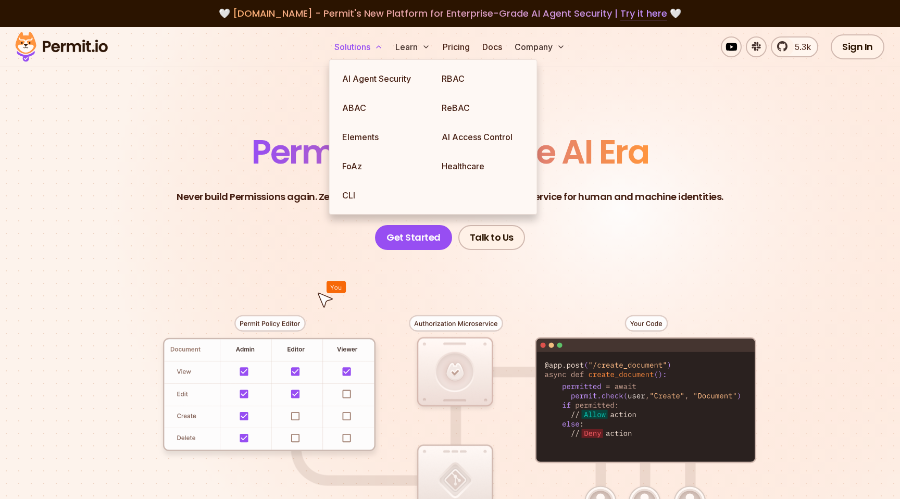
click at [367, 53] on button "Solutions" at bounding box center [358, 46] width 57 height 21
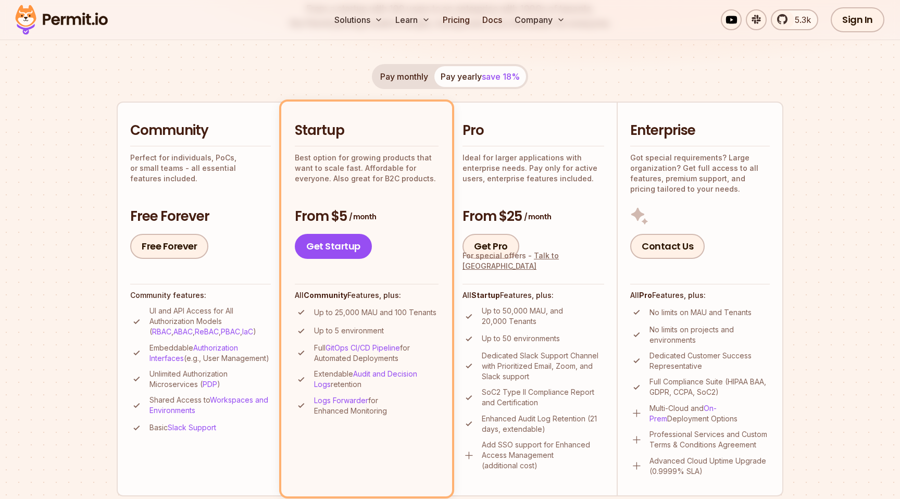
scroll to position [193, 0]
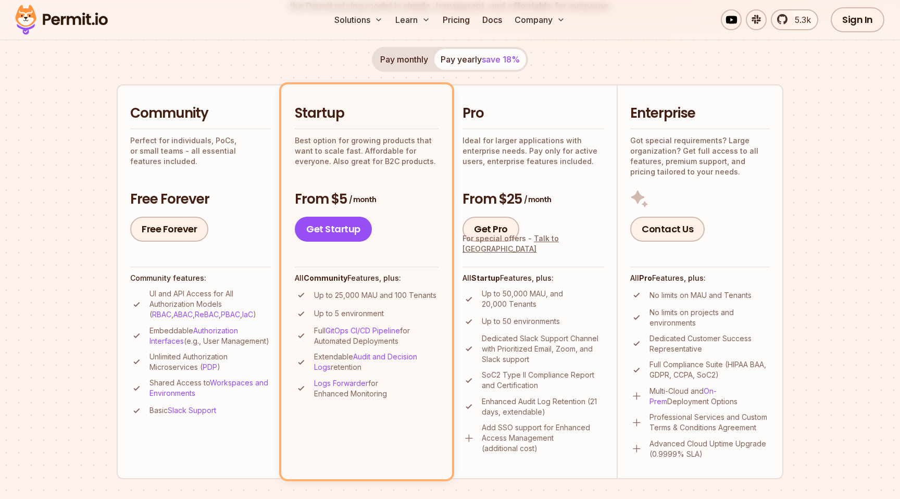
click at [368, 294] on p "Up to 25,000 MAU and 100 Tenants" at bounding box center [375, 295] width 122 height 10
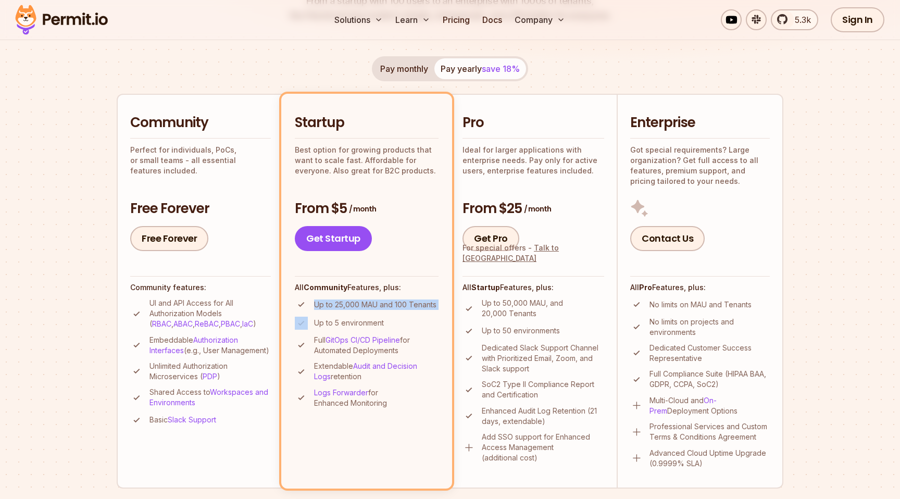
click at [392, 63] on button "Pay monthly" at bounding box center [404, 68] width 60 height 21
click at [464, 75] on button "Pay yearly save 18%" at bounding box center [481, 68] width 92 height 21
click at [423, 73] on button "Pay monthly" at bounding box center [404, 68] width 60 height 21
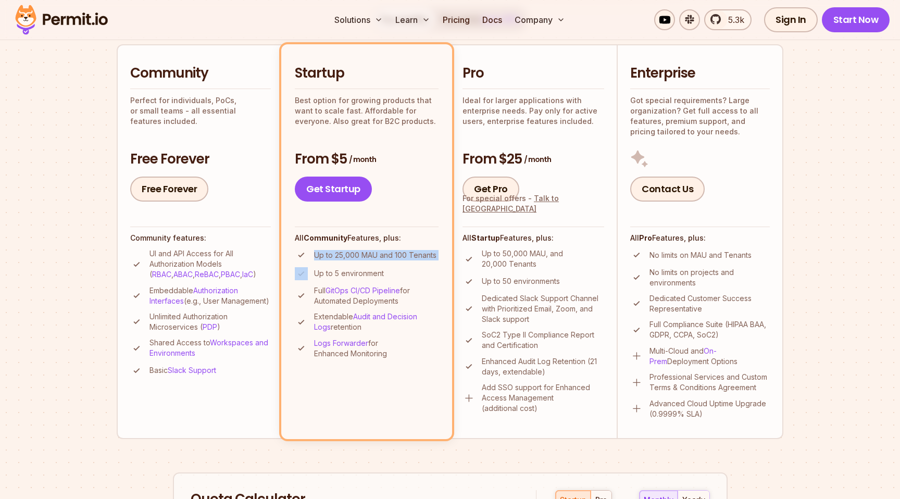
scroll to position [301, 0]
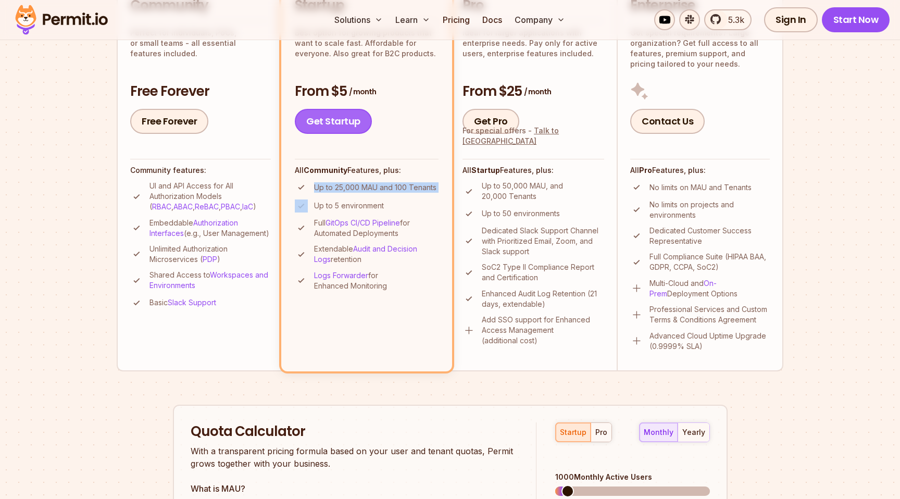
click at [346, 126] on link "Get Startup" at bounding box center [333, 121] width 77 height 25
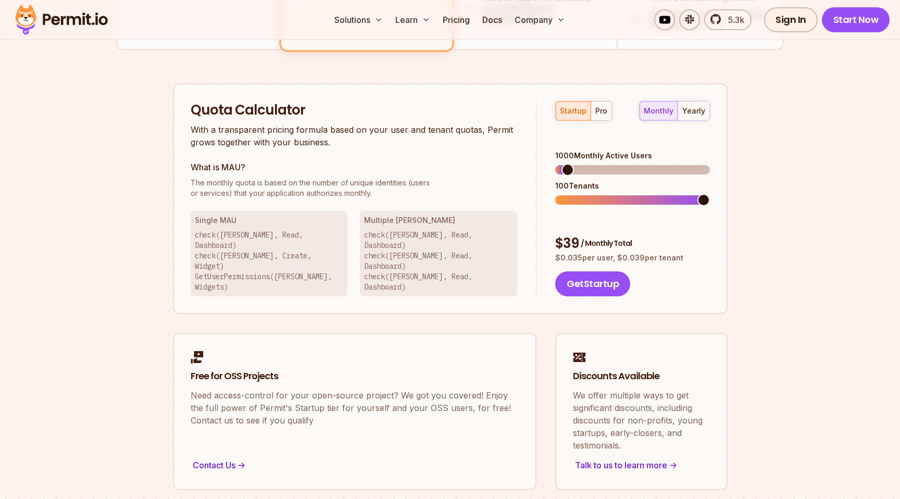
scroll to position [665, 0]
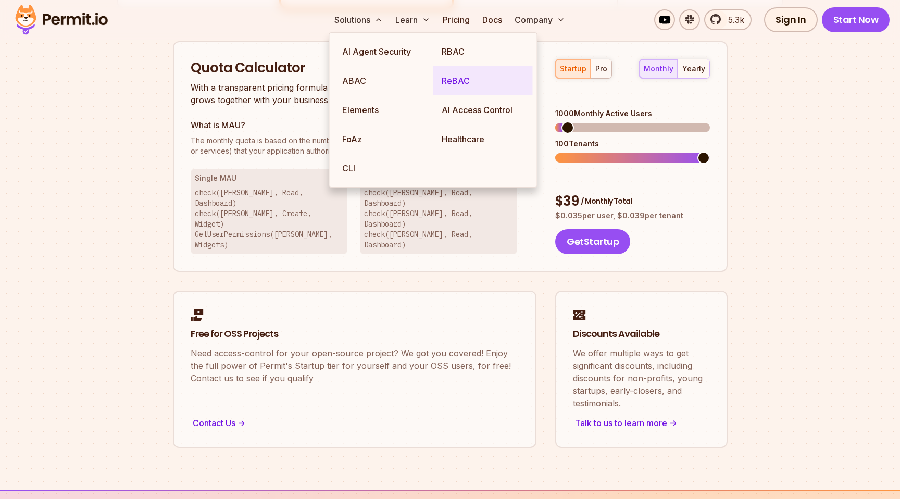
click at [462, 85] on link "ReBAC" at bounding box center [484, 80] width 100 height 29
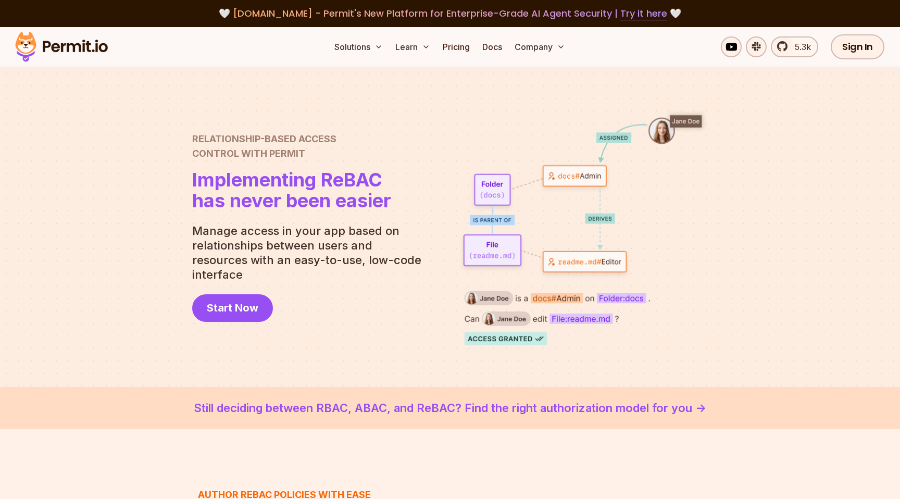
click at [413, 303] on div "Relationship-Based Access Control with Permit Relationship Based Access Control…" at bounding box center [311, 227] width 238 height 190
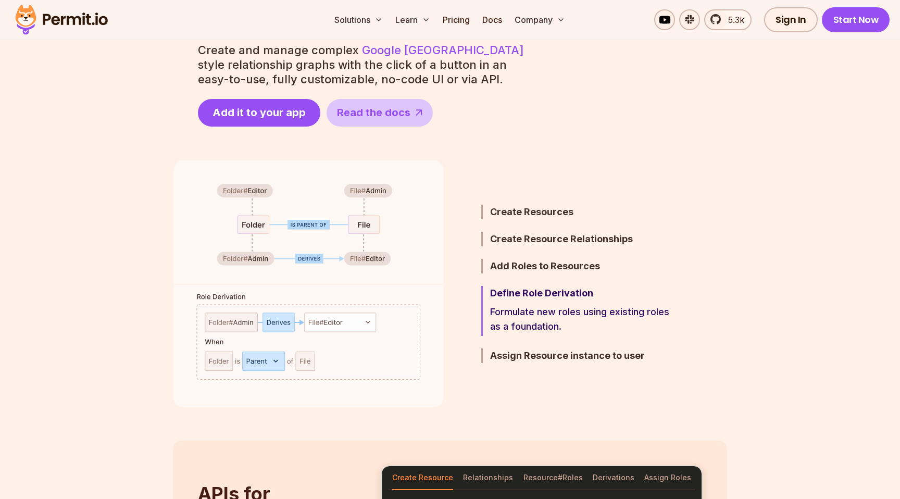
scroll to position [522, 0]
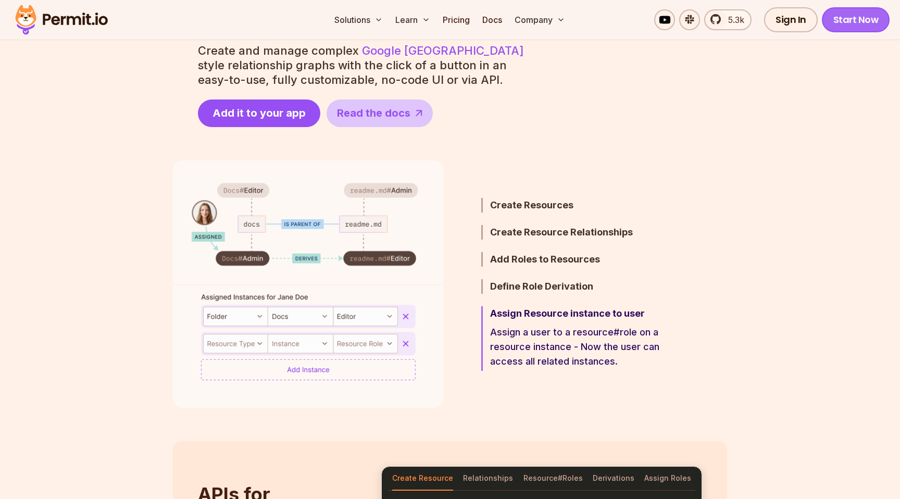
click at [871, 19] on link "Start Now" at bounding box center [856, 19] width 68 height 25
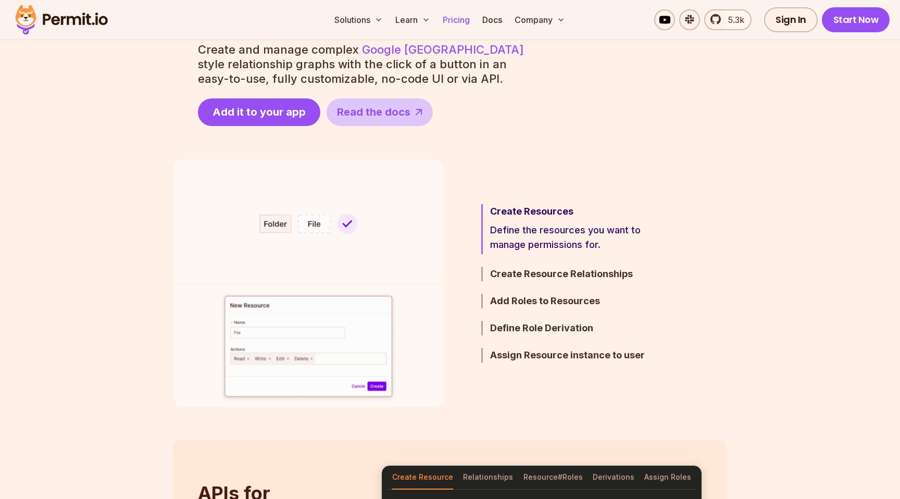
scroll to position [523, 0]
click at [470, 17] on link "Pricing" at bounding box center [456, 19] width 35 height 21
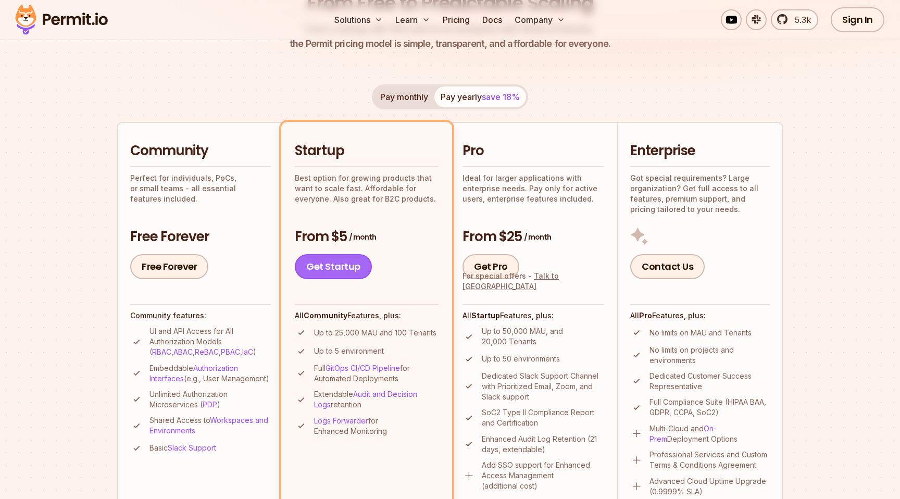
click at [345, 258] on link "Get Startup" at bounding box center [333, 266] width 77 height 25
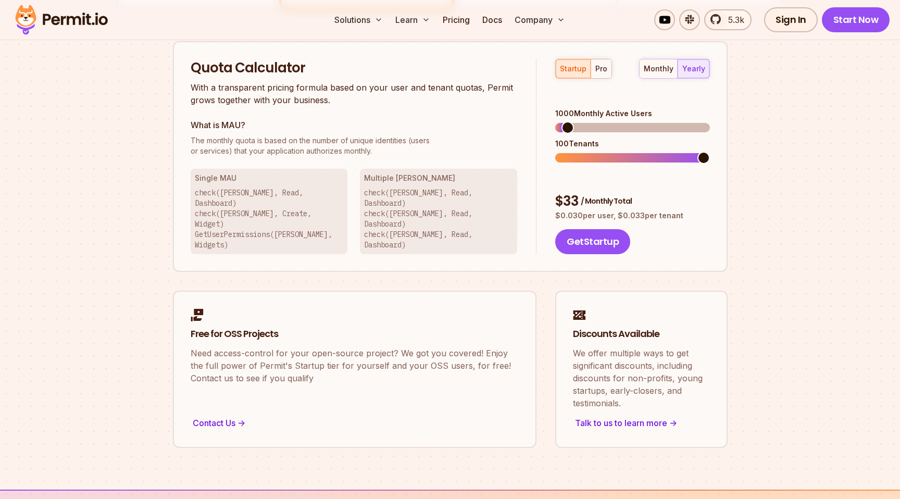
scroll to position [655, 0]
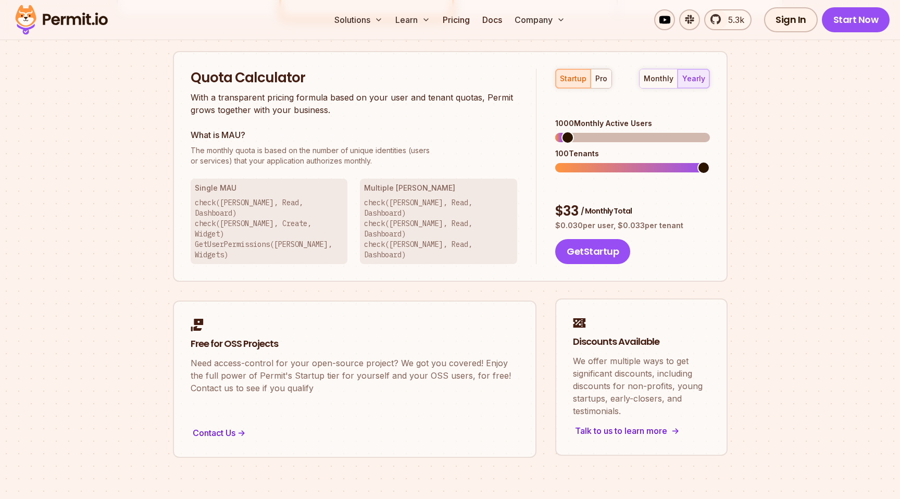
click at [618, 424] on div "Talk to us to learn more ->" at bounding box center [641, 431] width 137 height 15
click at [495, 18] on link "Docs" at bounding box center [492, 19] width 28 height 21
click at [593, 239] on button "Get Startup" at bounding box center [593, 251] width 75 height 25
click at [567, 131] on span at bounding box center [573, 137] width 13 height 13
